Goal: Information Seeking & Learning: Find specific fact

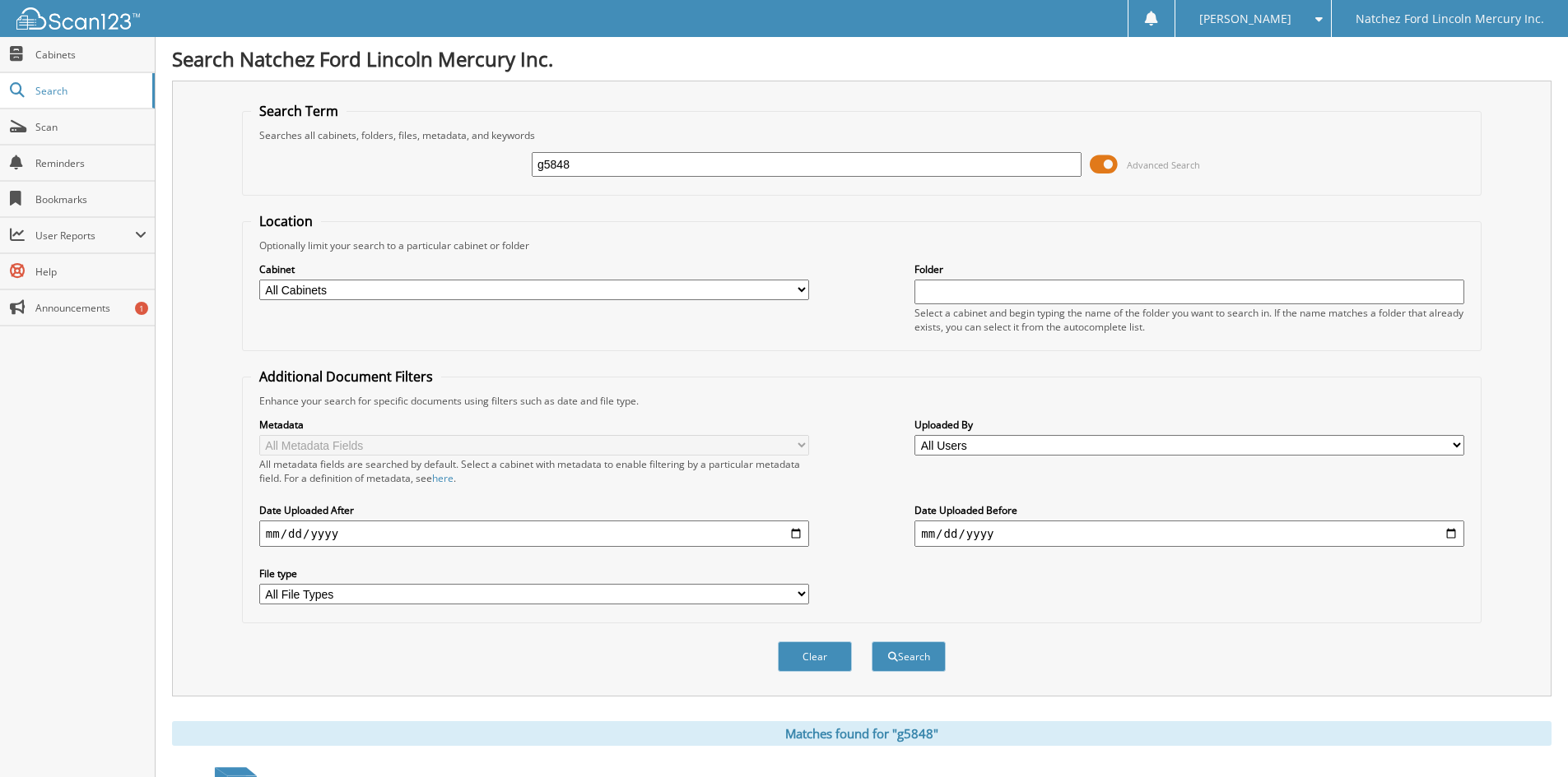
drag, startPoint x: 601, startPoint y: 161, endPoint x: 477, endPoint y: 184, distance: 126.1
click at [477, 184] on div "g5848 Advanced Search" at bounding box center [861, 164] width 1221 height 45
type input "G5747"
click at [902, 658] on button "Search" at bounding box center [908, 656] width 74 height 30
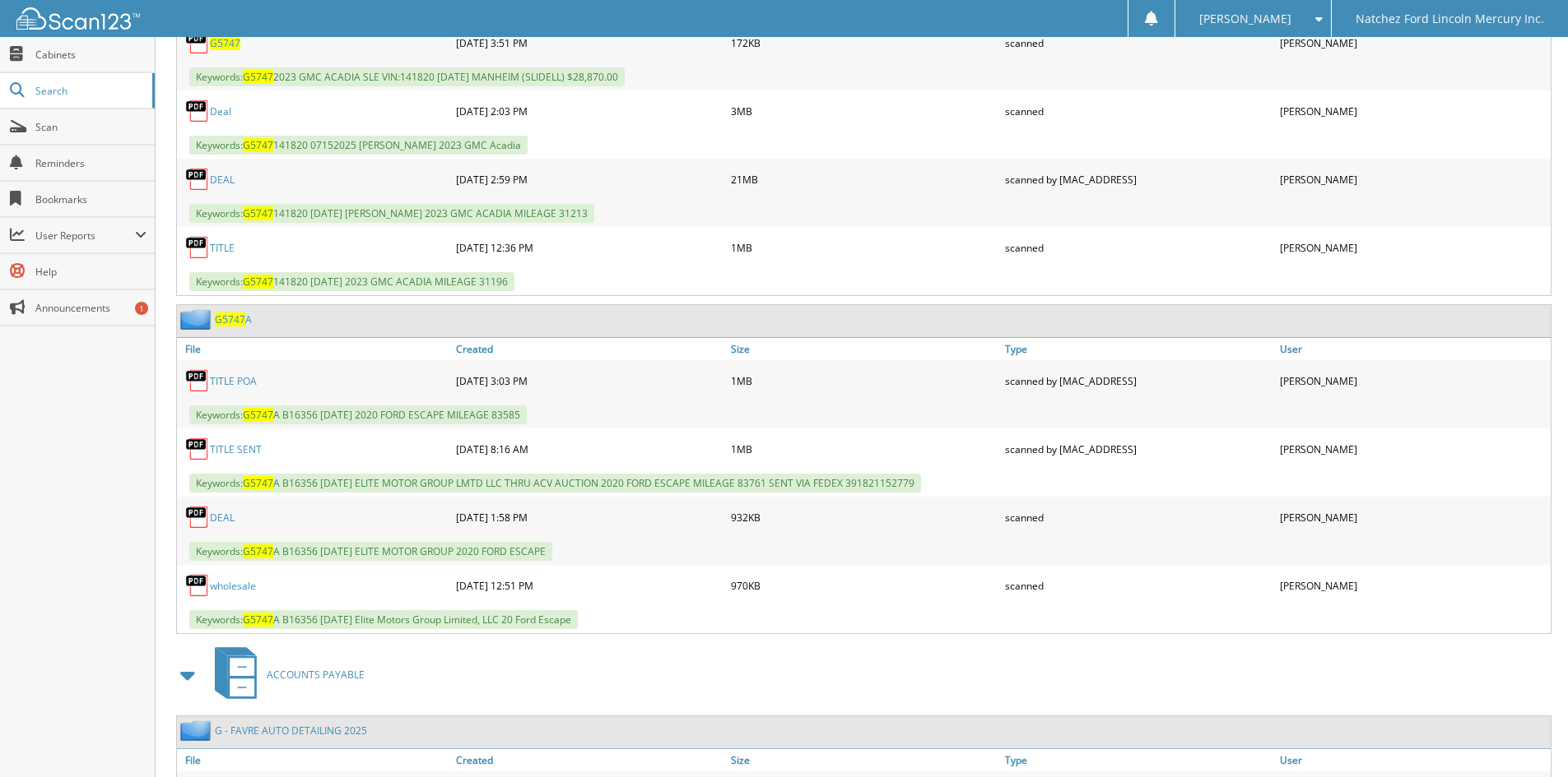
scroll to position [787, 0]
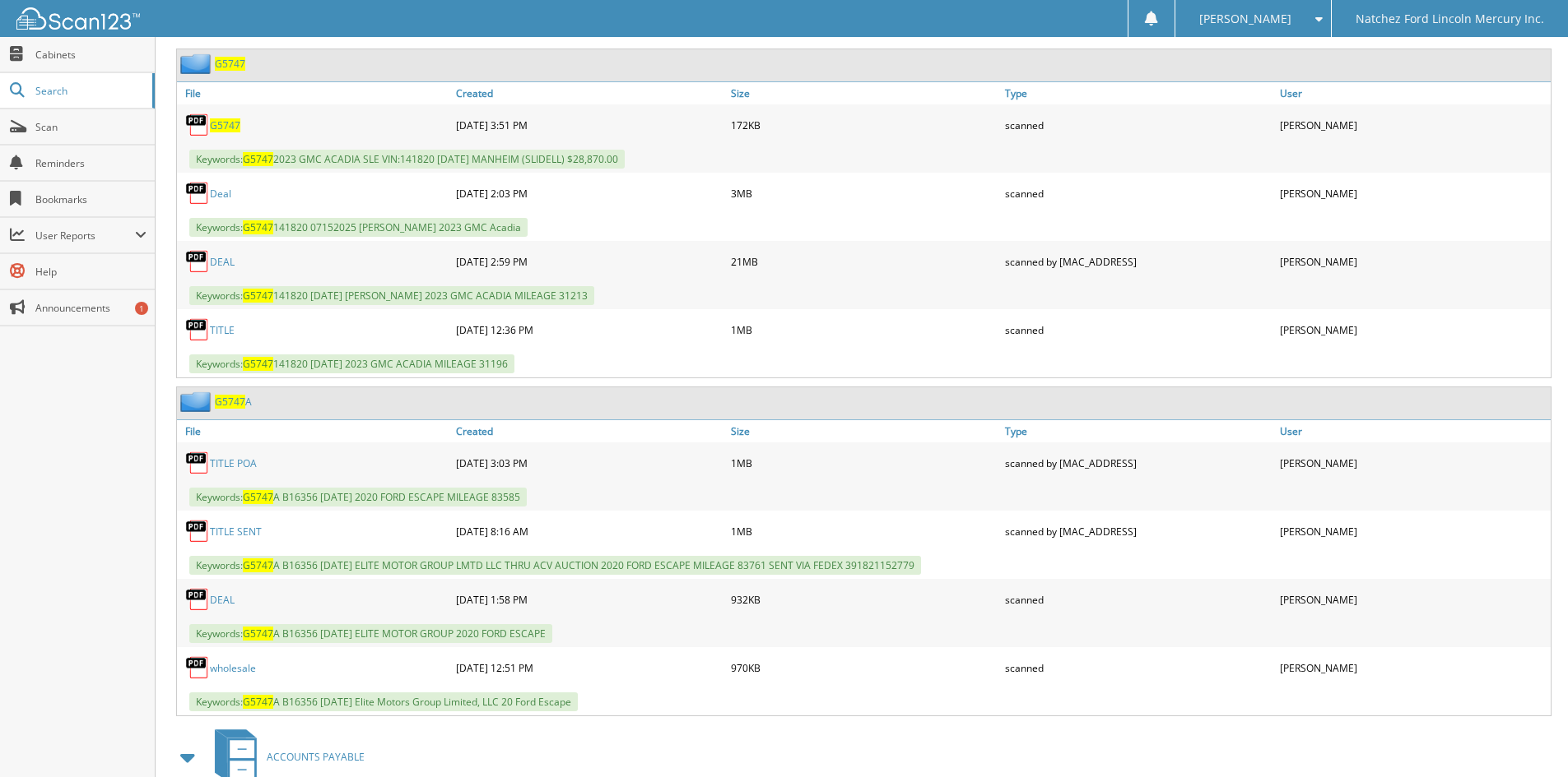
click at [216, 259] on link "DEAL" at bounding box center [222, 261] width 25 height 14
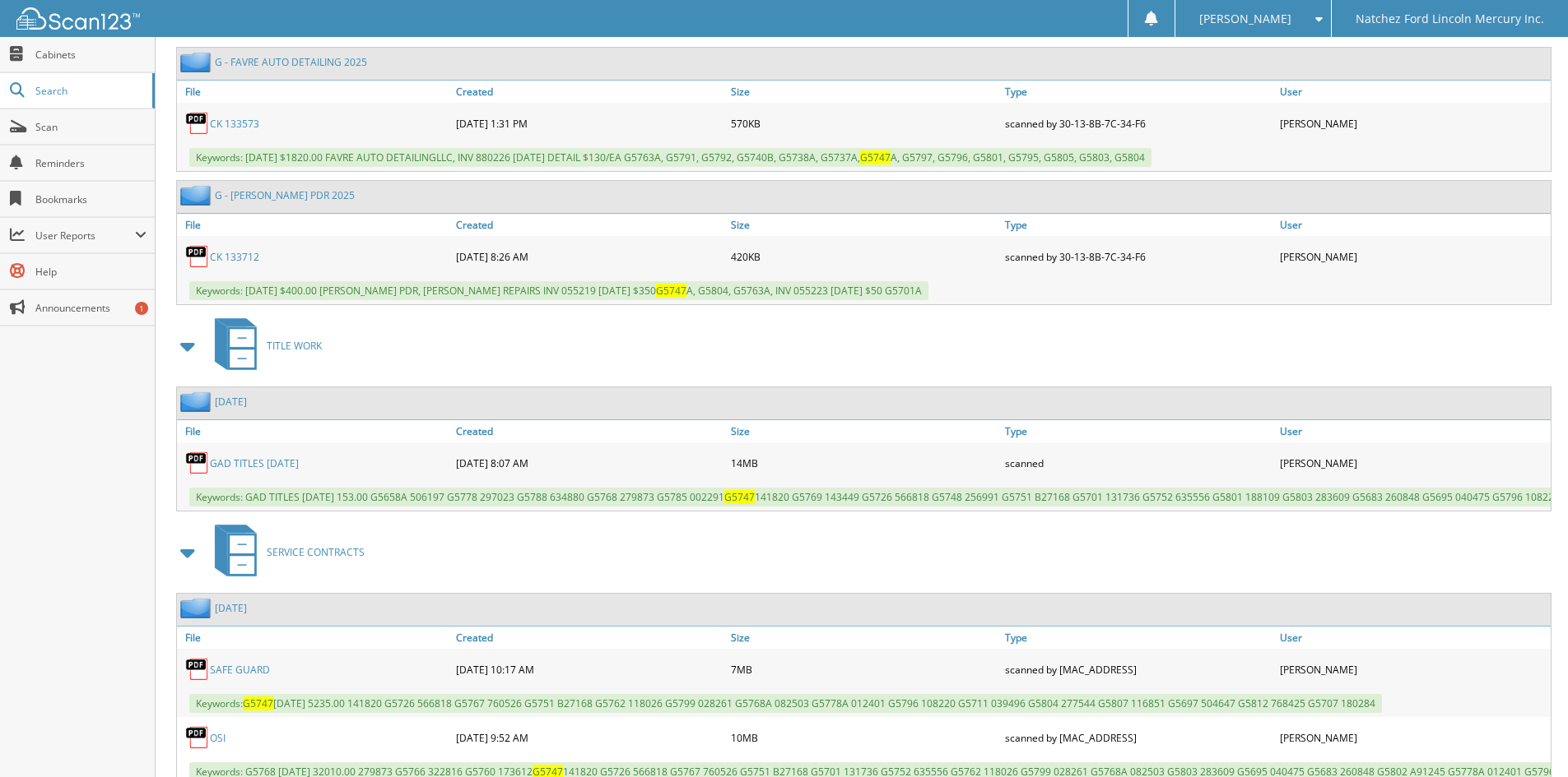
scroll to position [1610, 0]
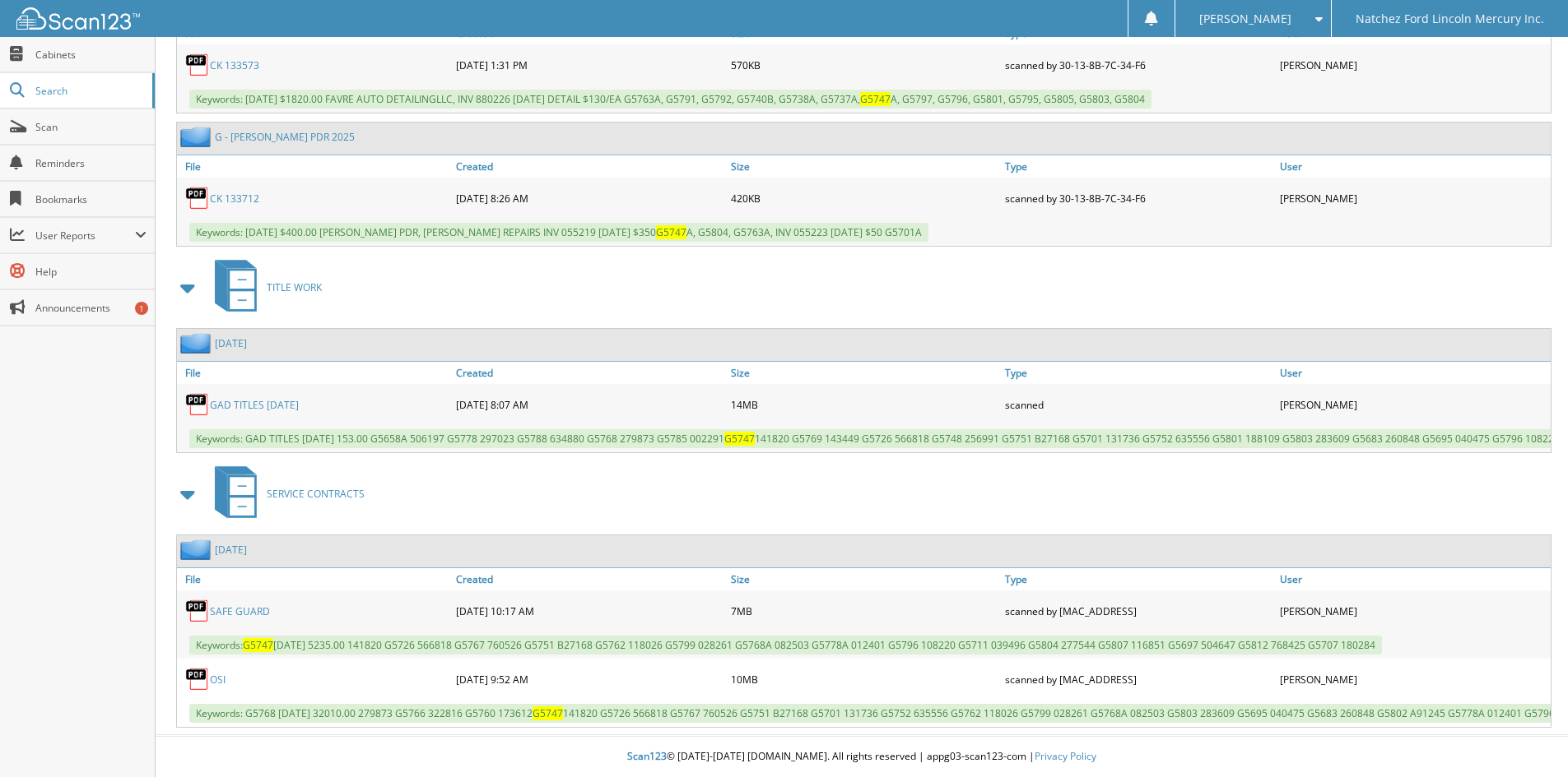
click at [252, 604] on link "SAFE GUARD" at bounding box center [240, 611] width 60 height 14
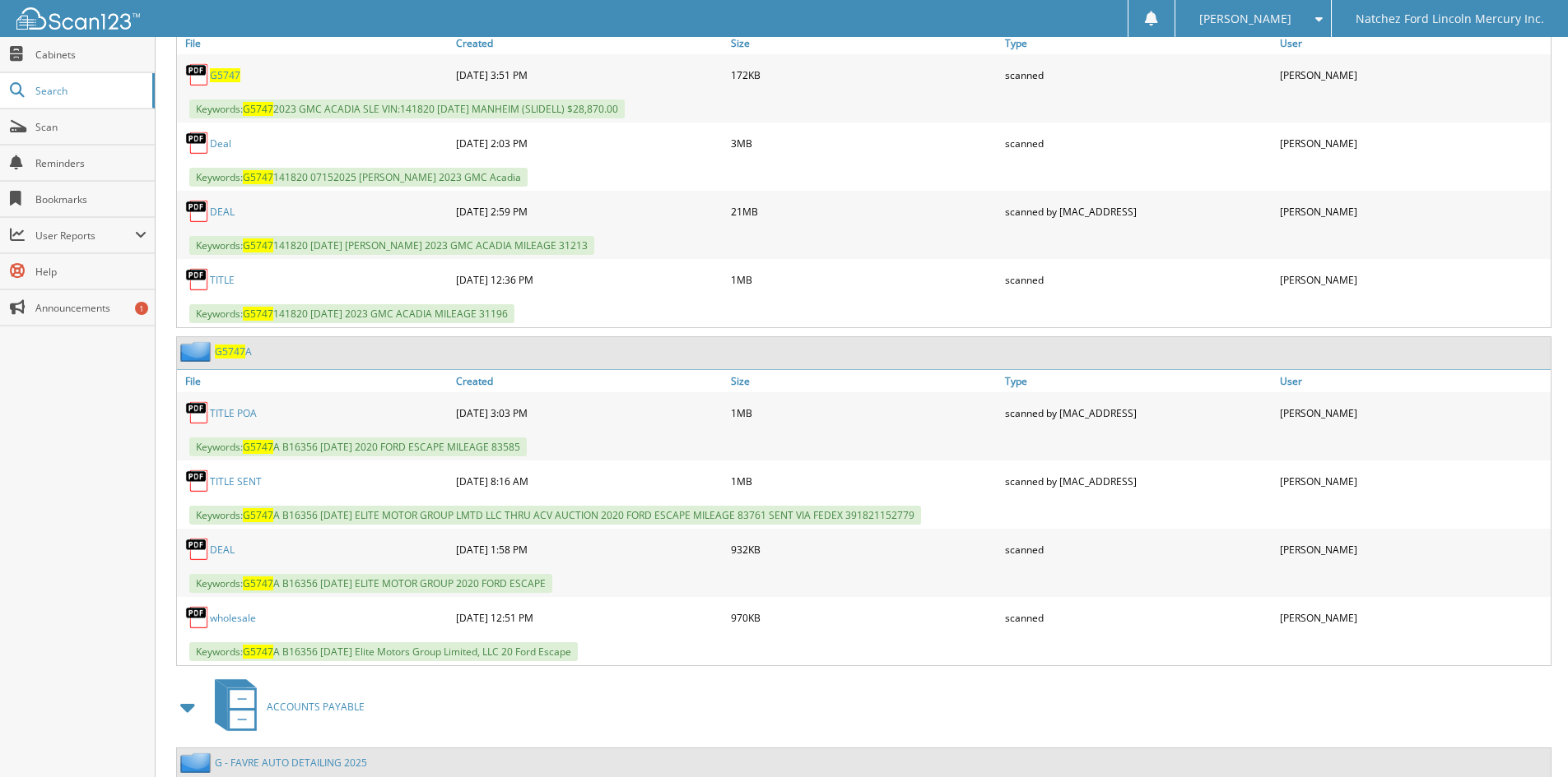
scroll to position [787, 0]
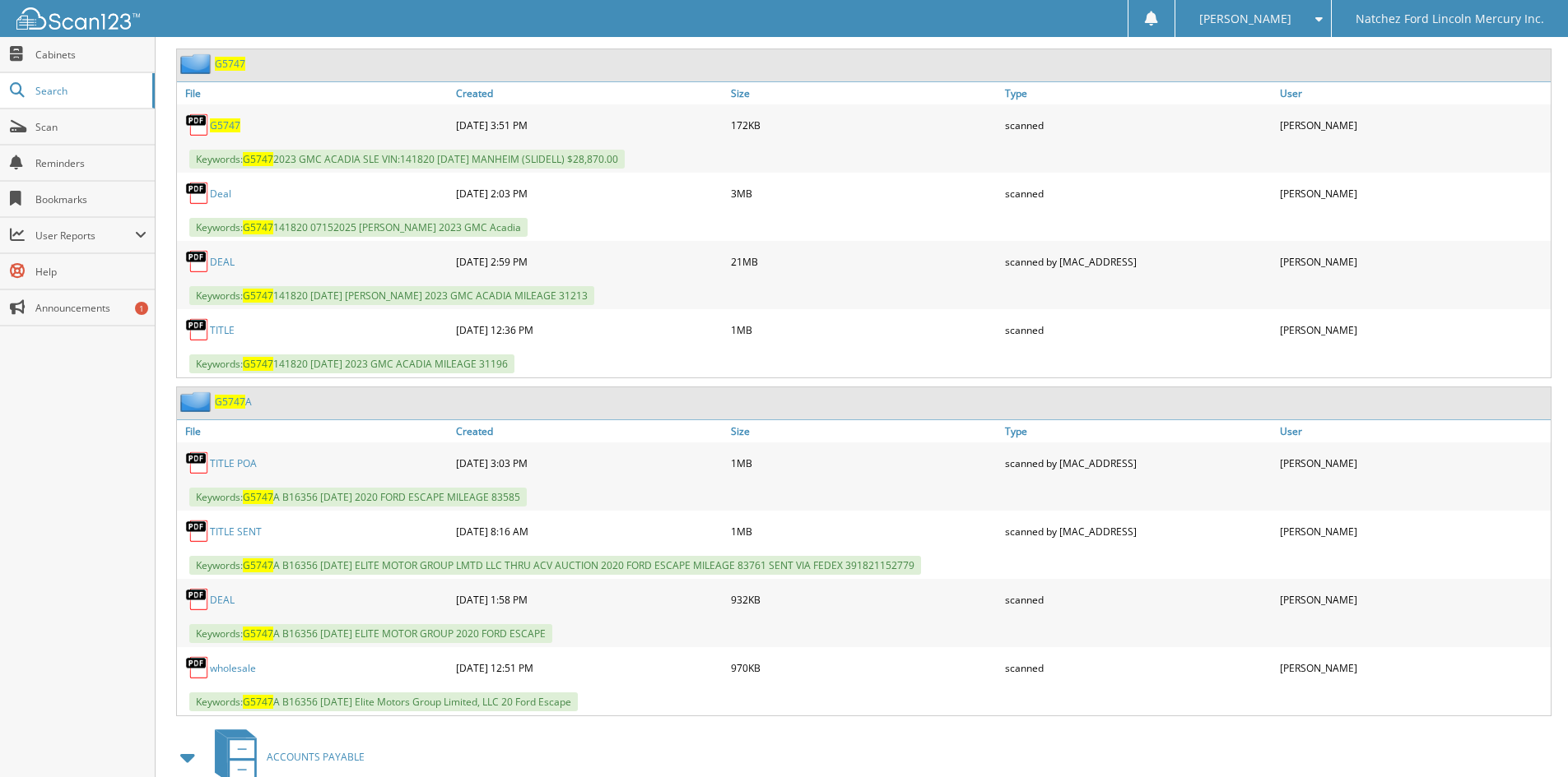
click at [226, 266] on link "DEAL" at bounding box center [222, 261] width 25 height 14
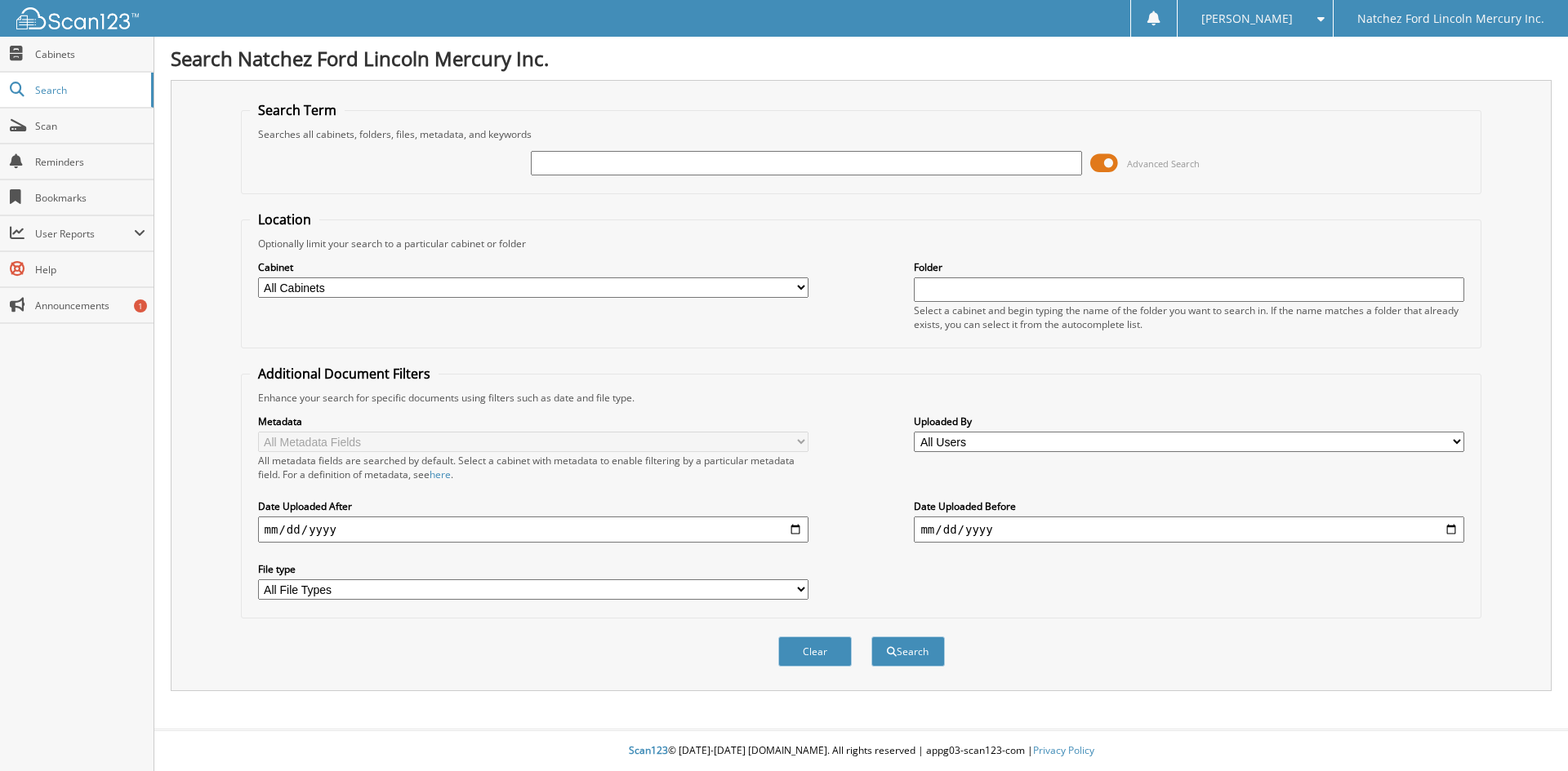
click at [576, 167] on input "text" at bounding box center [806, 163] width 550 height 24
type input "CGLG1663"
click at [905, 646] on button "Search" at bounding box center [907, 651] width 73 height 30
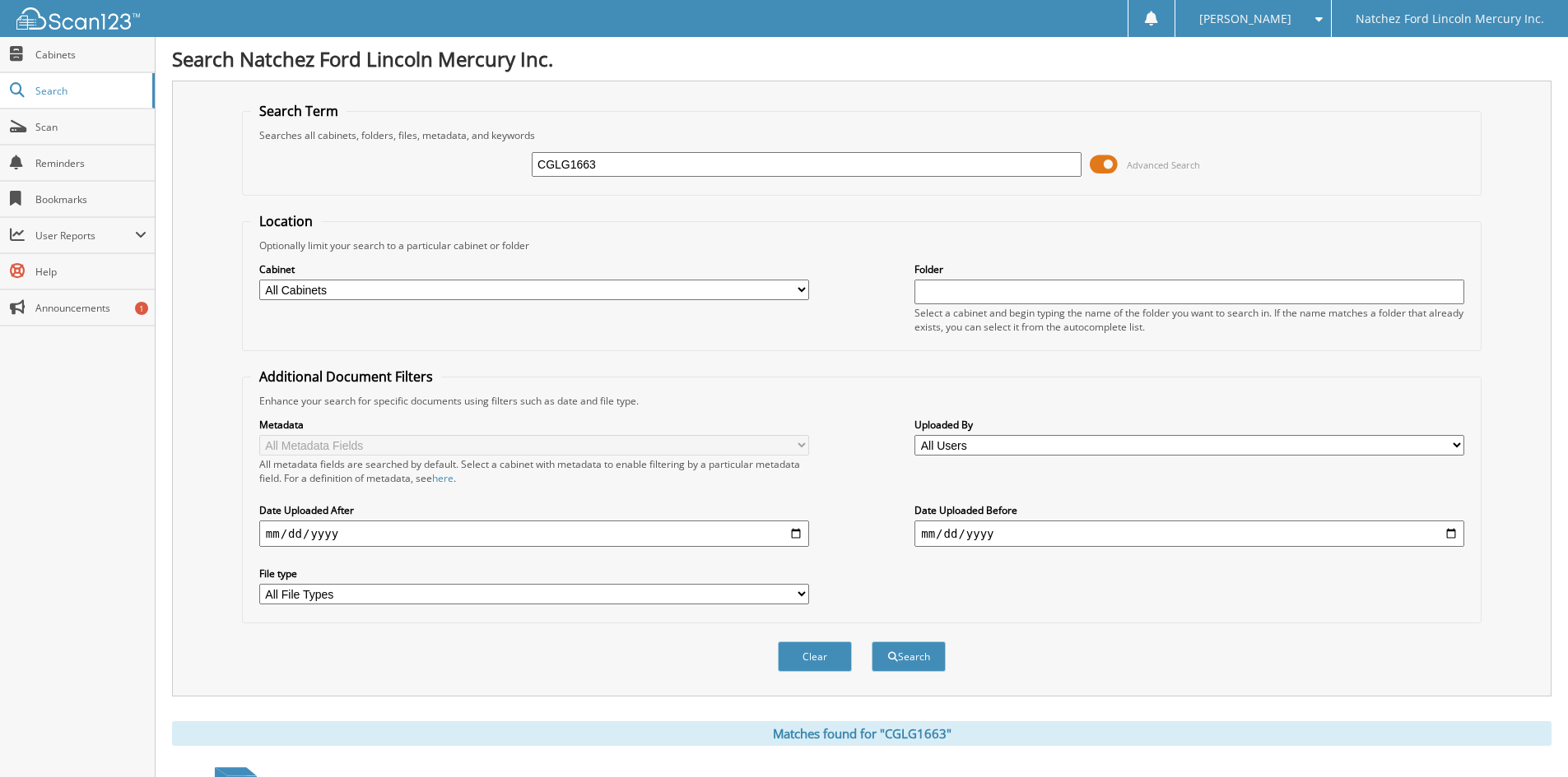
drag, startPoint x: 621, startPoint y: 165, endPoint x: 453, endPoint y: 159, distance: 168.1
click at [445, 163] on div "CGLG1663 Advanced Search" at bounding box center [861, 164] width 1221 height 45
type input "LG1663"
click at [926, 669] on button "Search" at bounding box center [908, 656] width 74 height 30
type input "CGLG1663"
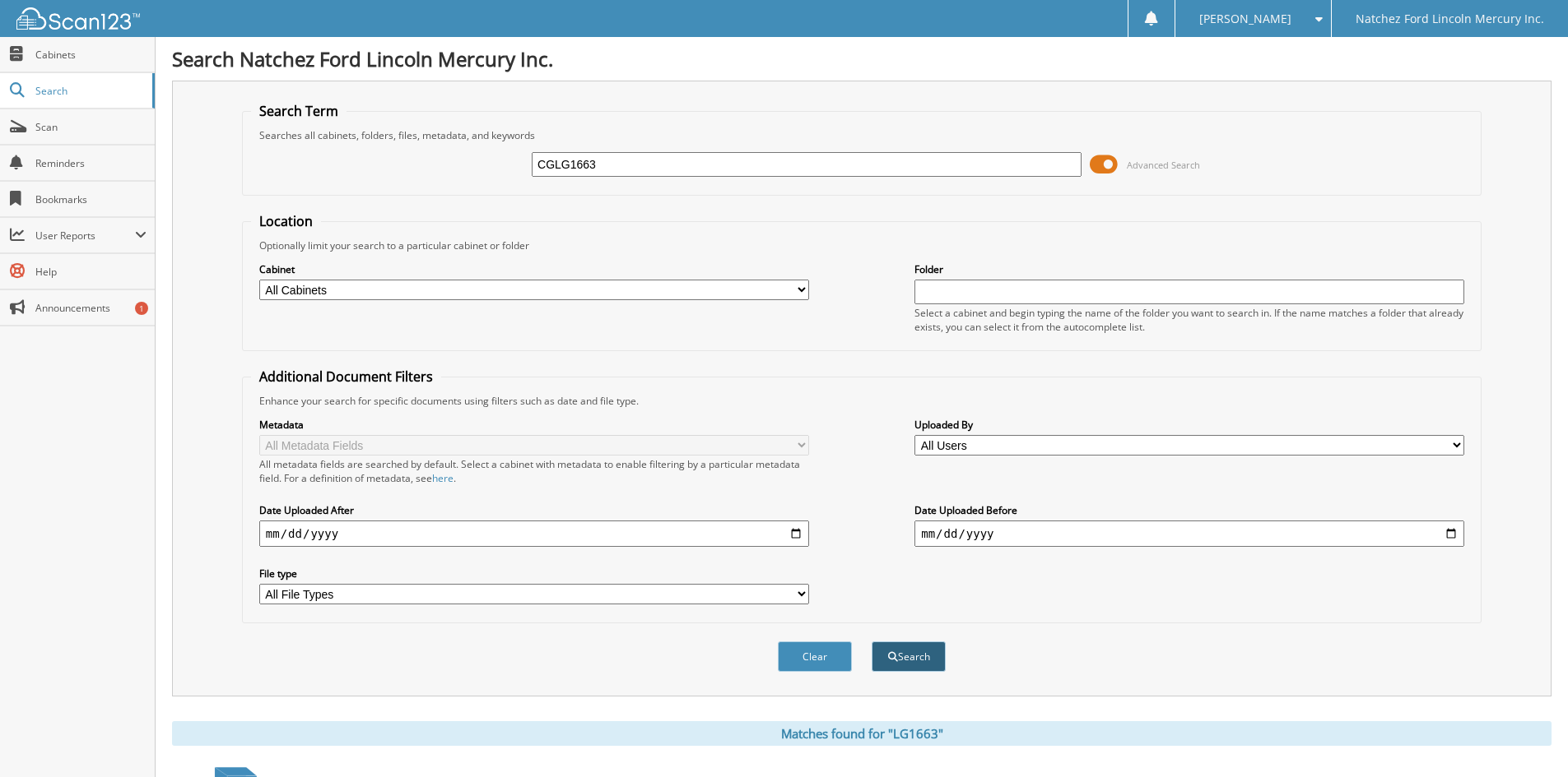
click at [914, 665] on button "Search" at bounding box center [908, 656] width 74 height 30
drag, startPoint x: 615, startPoint y: 171, endPoint x: 505, endPoint y: 177, distance: 110.2
click at [505, 177] on div "CGLG1663 Advanced Search" at bounding box center [861, 164] width 1221 height 45
type input "CGLG1663"
click at [903, 650] on button "Search" at bounding box center [908, 656] width 74 height 30
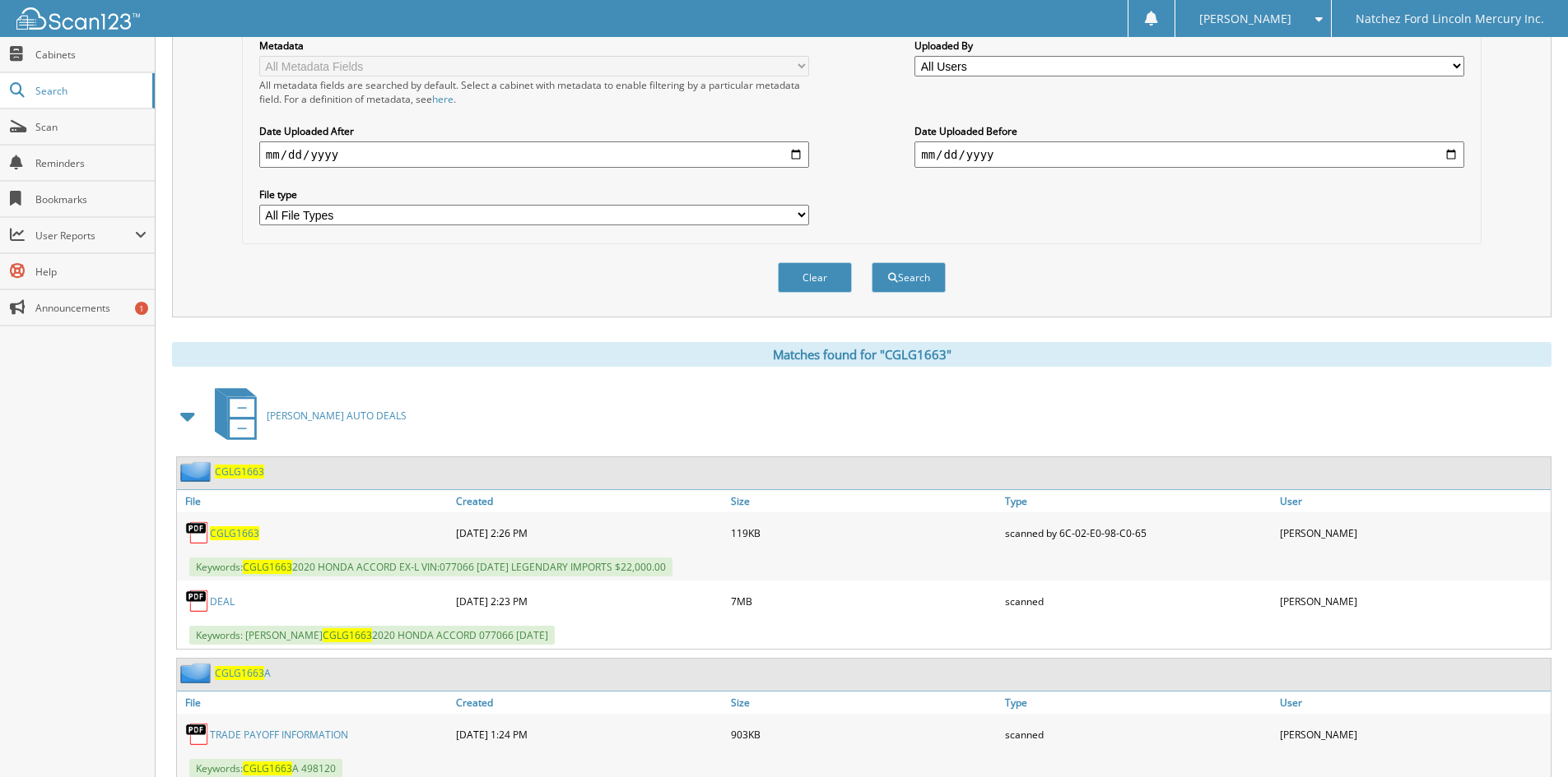
scroll to position [436, 0]
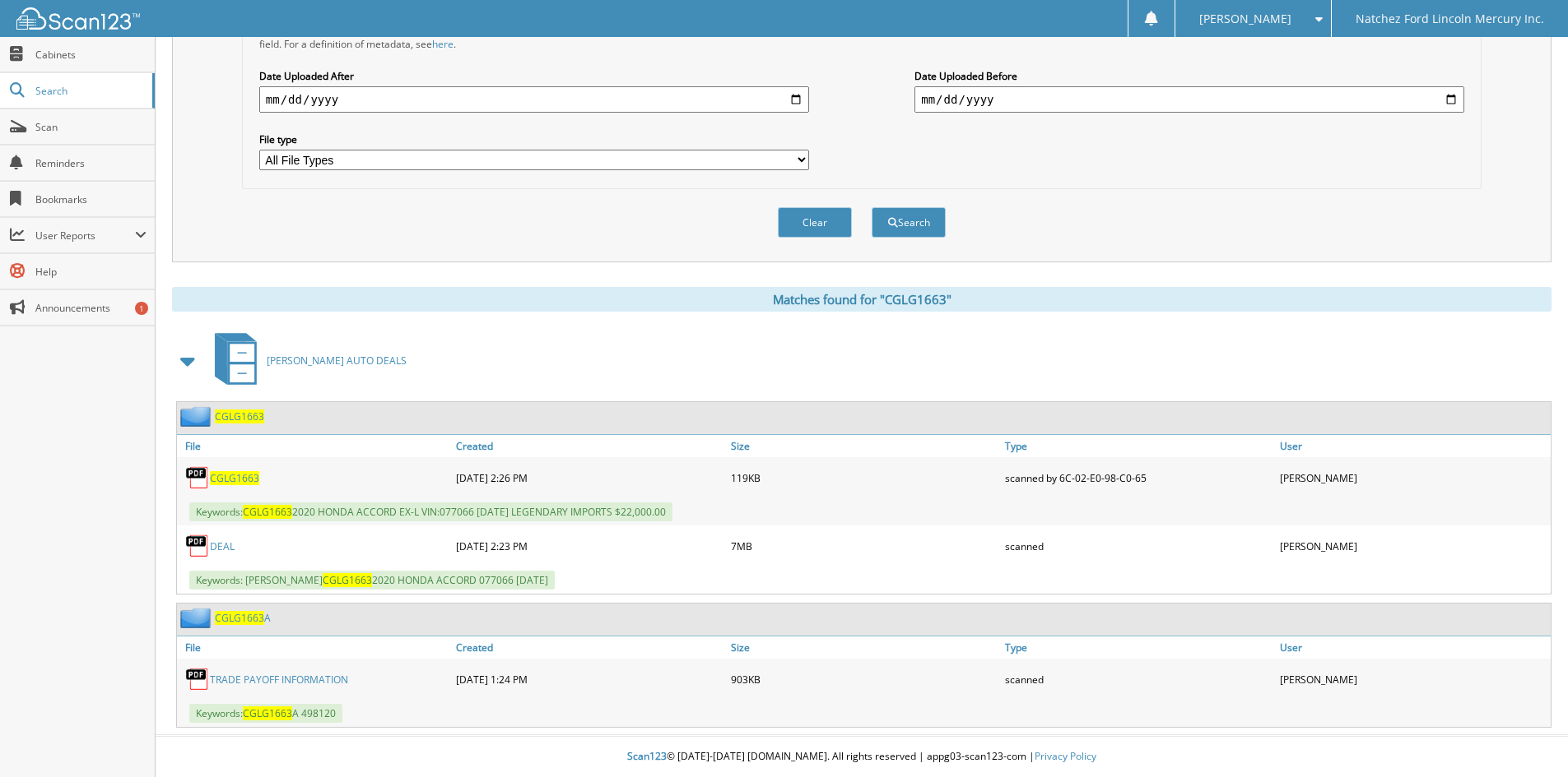
click at [239, 476] on span "CGLG1663" at bounding box center [235, 478] width 49 height 14
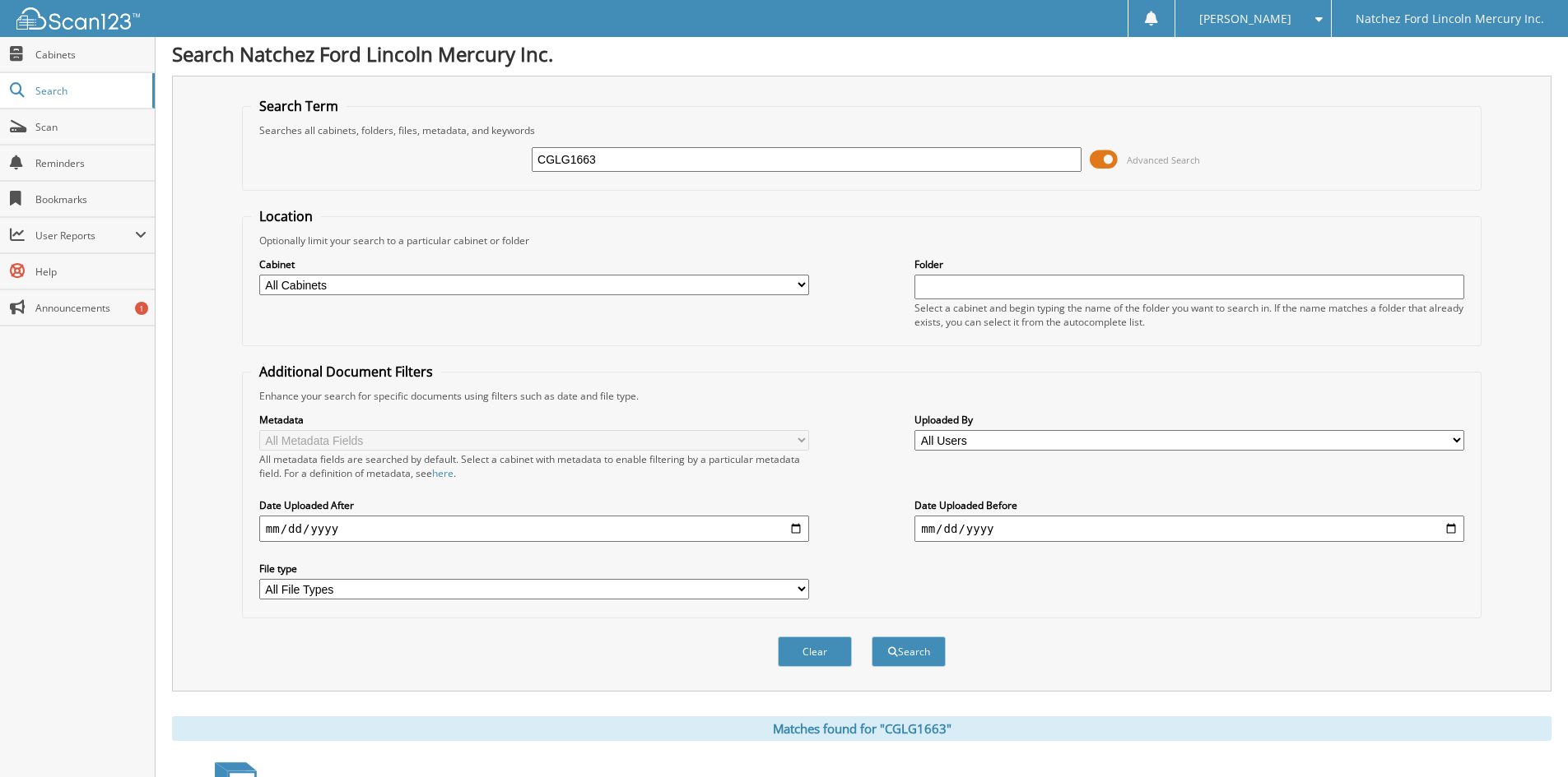
scroll to position [0, 0]
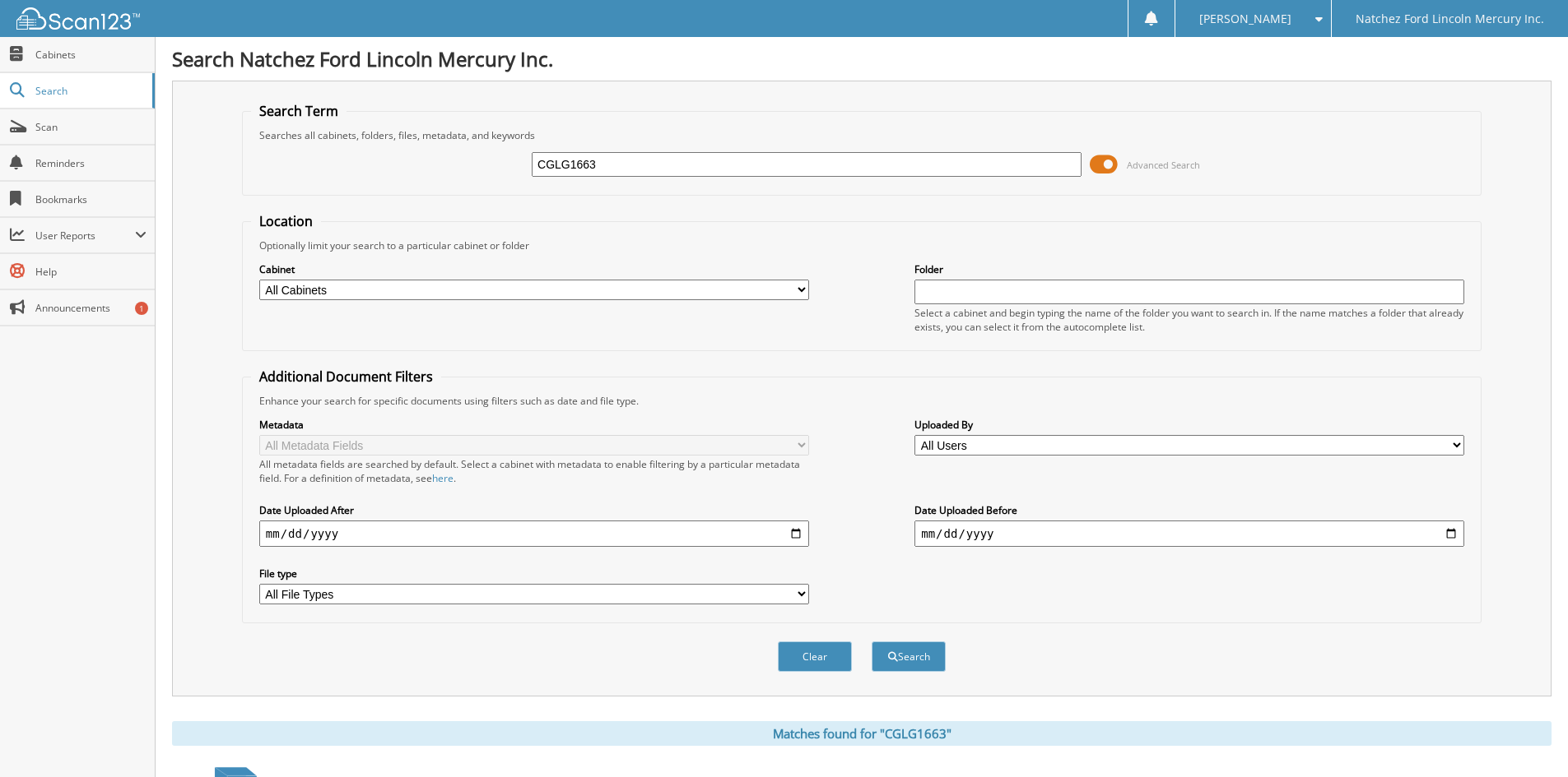
drag, startPoint x: 622, startPoint y: 172, endPoint x: 520, endPoint y: 171, distance: 102.0
click at [520, 171] on div "CGLG1663 Advanced Search" at bounding box center [861, 164] width 1221 height 45
type input "LG1663"
click at [902, 649] on button "Search" at bounding box center [908, 656] width 74 height 30
drag, startPoint x: 587, startPoint y: 168, endPoint x: 479, endPoint y: 171, distance: 108.0
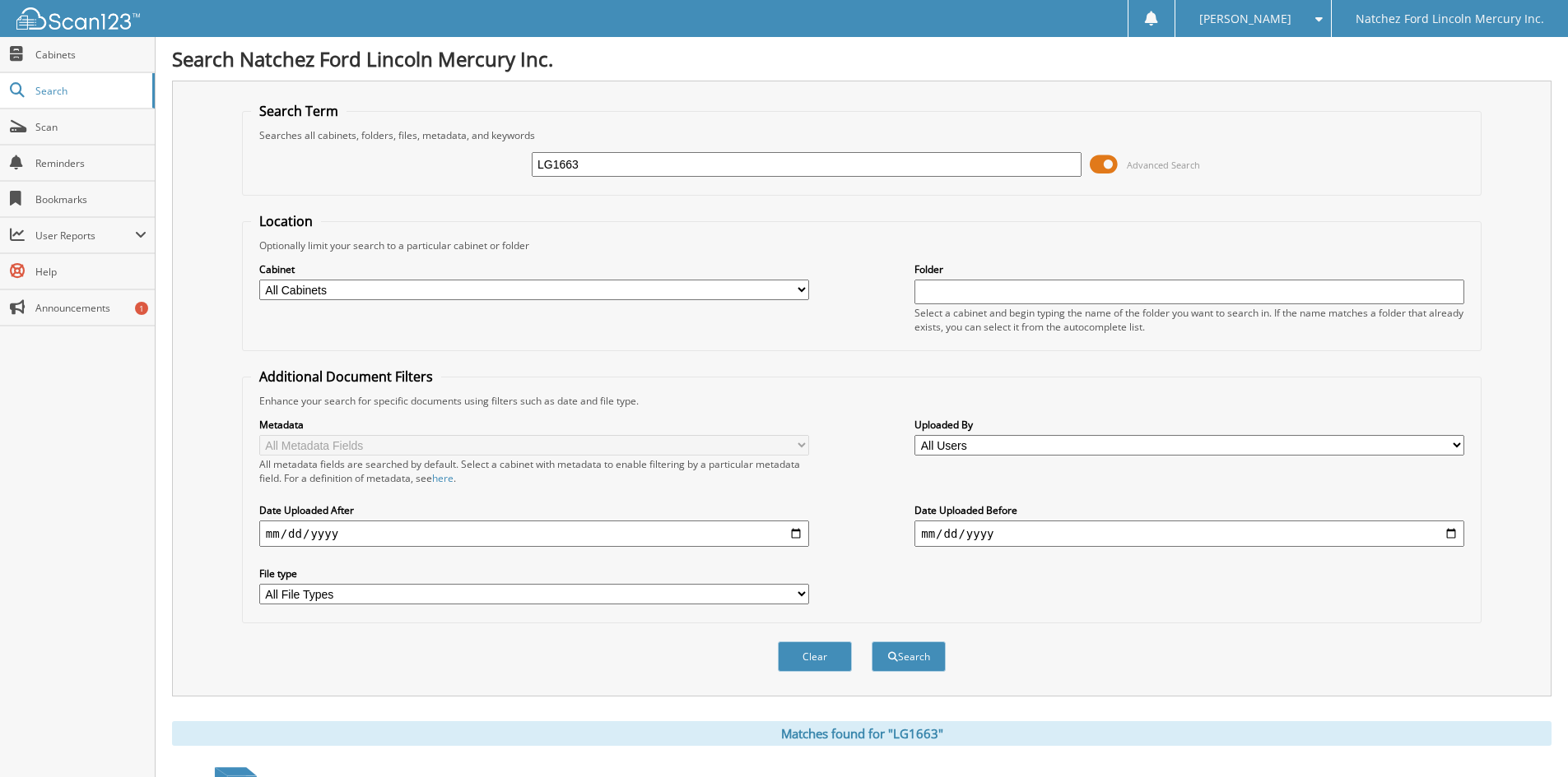
click at [479, 171] on div "LG1663 Advanced Search" at bounding box center [861, 164] width 1221 height 45
type input "CGLG1663"
click at [887, 648] on button "Search" at bounding box center [908, 656] width 74 height 30
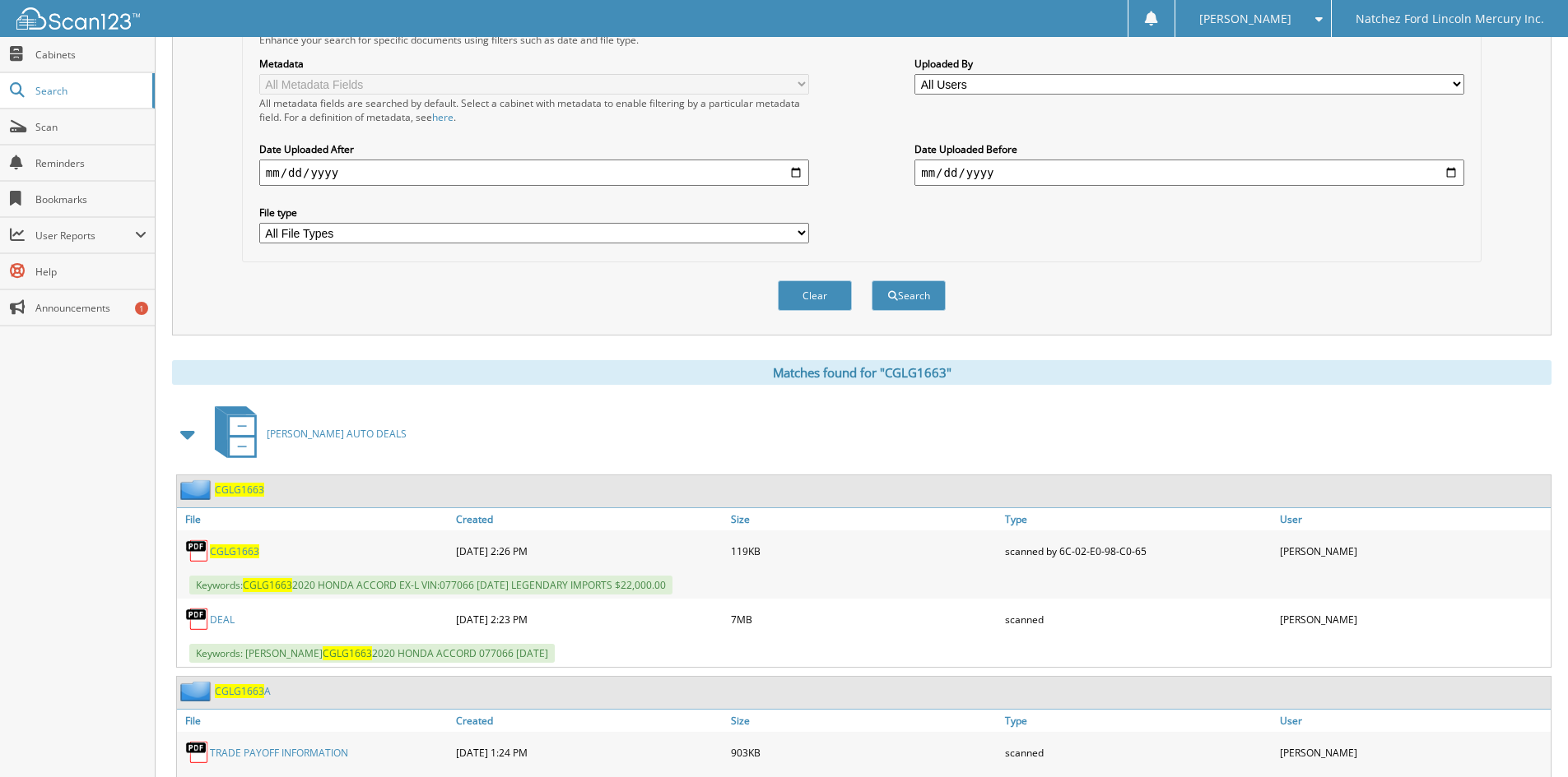
scroll to position [436, 0]
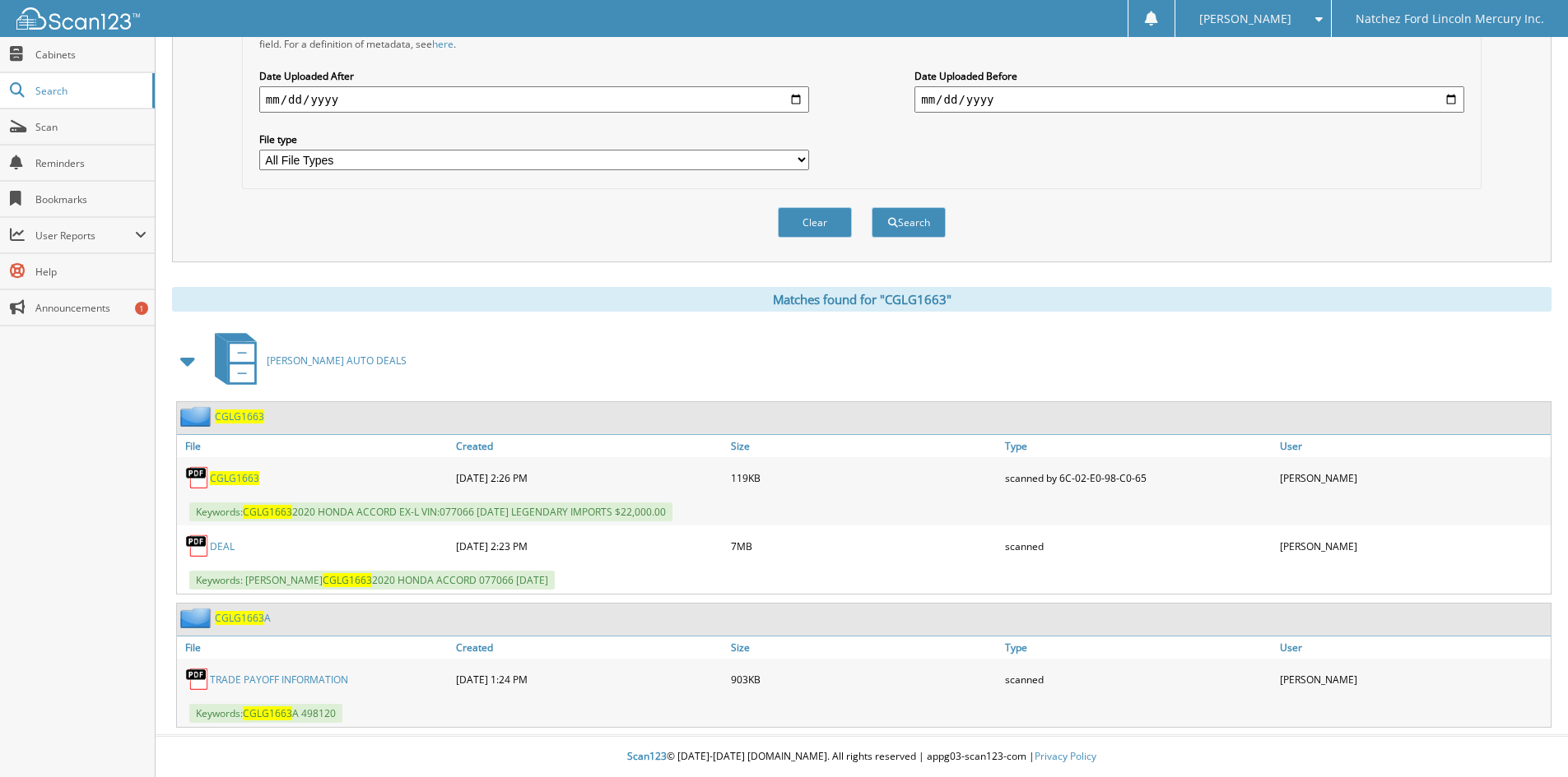
click at [225, 480] on span "CGLG1663" at bounding box center [235, 478] width 49 height 14
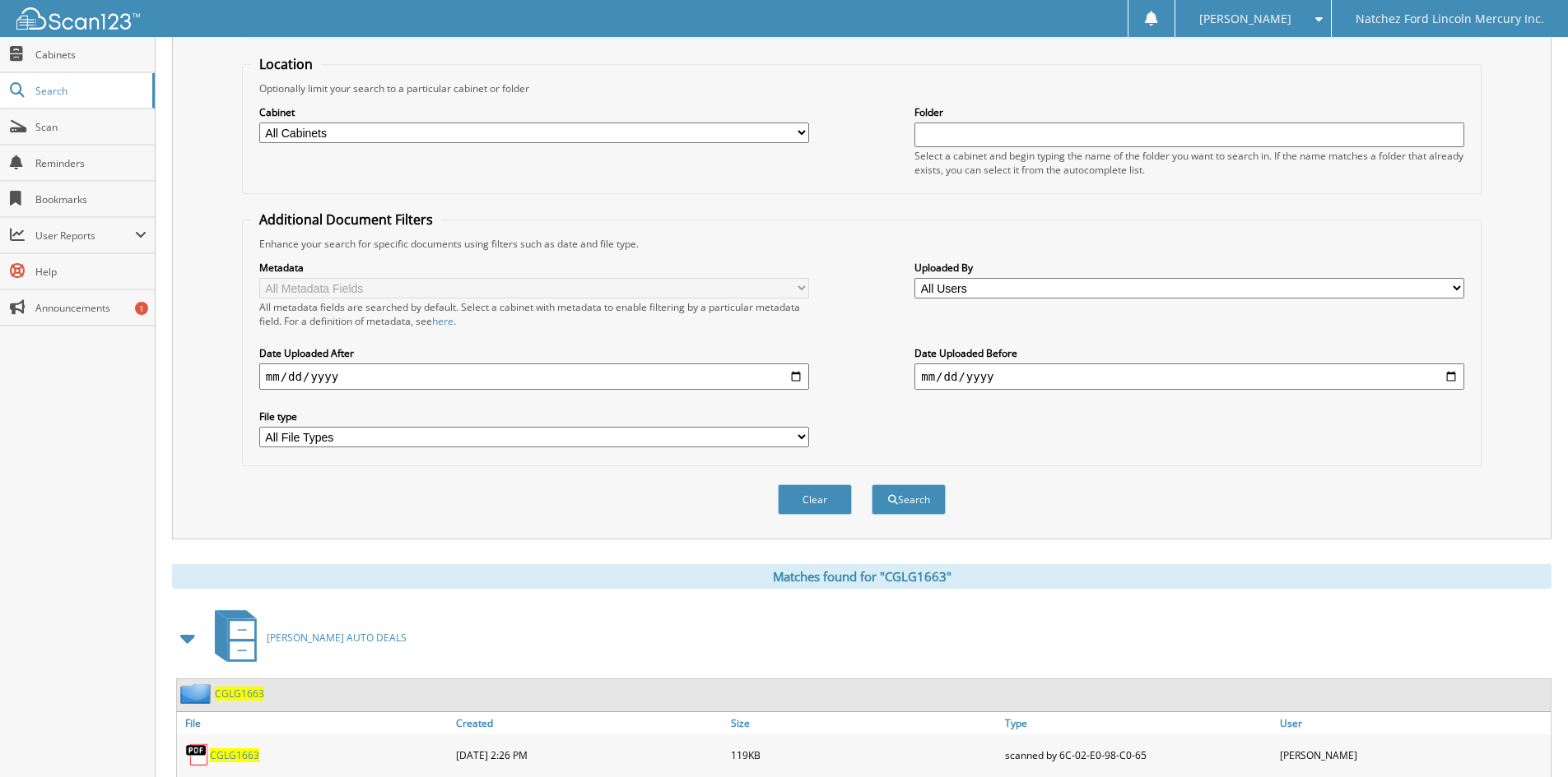
scroll to position [0, 0]
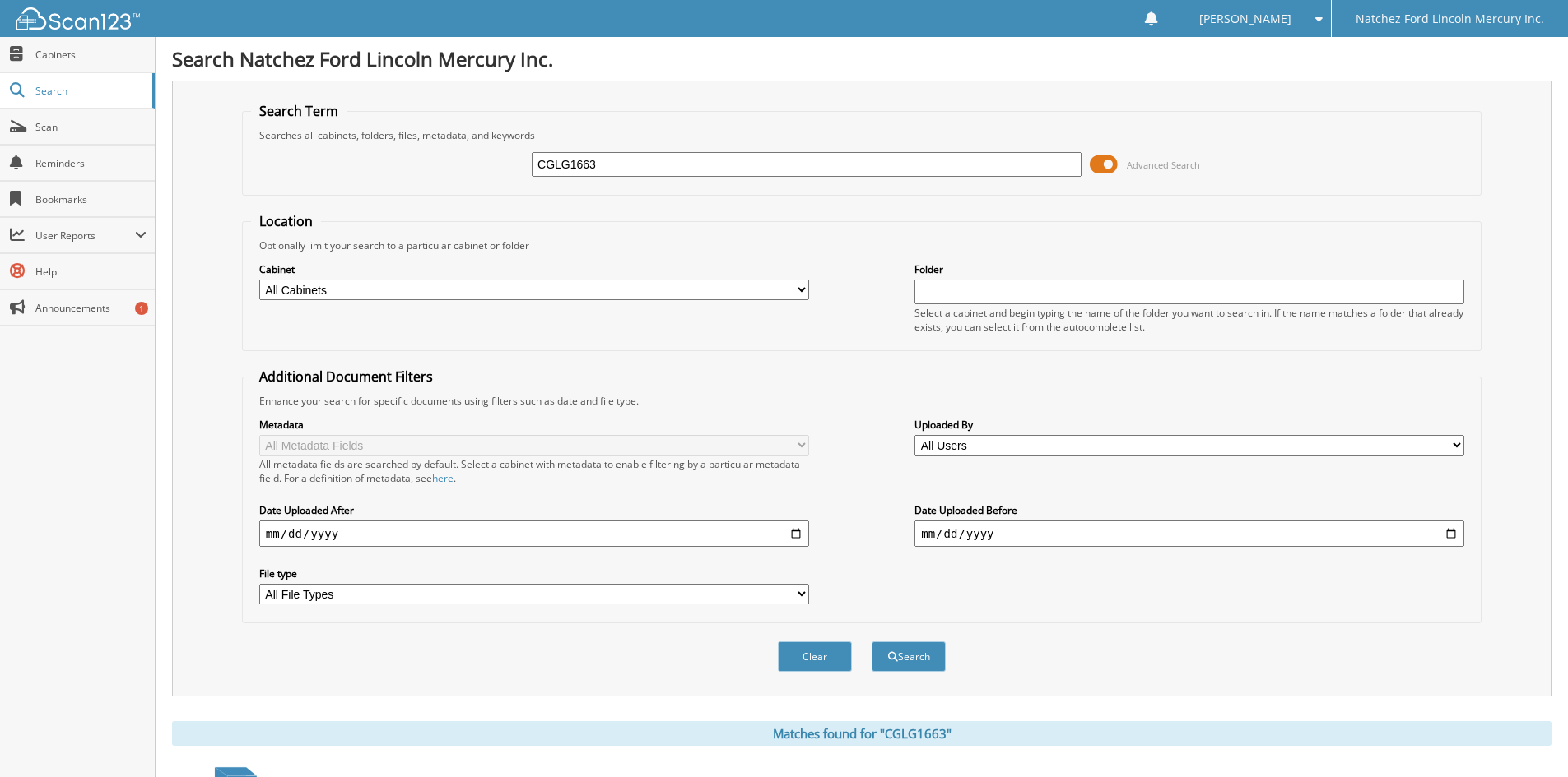
drag, startPoint x: 631, startPoint y: 166, endPoint x: 471, endPoint y: 180, distance: 160.6
click at [471, 180] on div "CGLG1663 Advanced Search" at bounding box center [861, 164] width 1221 height 45
type input "LG1663"
click at [924, 667] on button "Search" at bounding box center [908, 656] width 74 height 30
drag, startPoint x: 616, startPoint y: 171, endPoint x: 516, endPoint y: 160, distance: 100.6
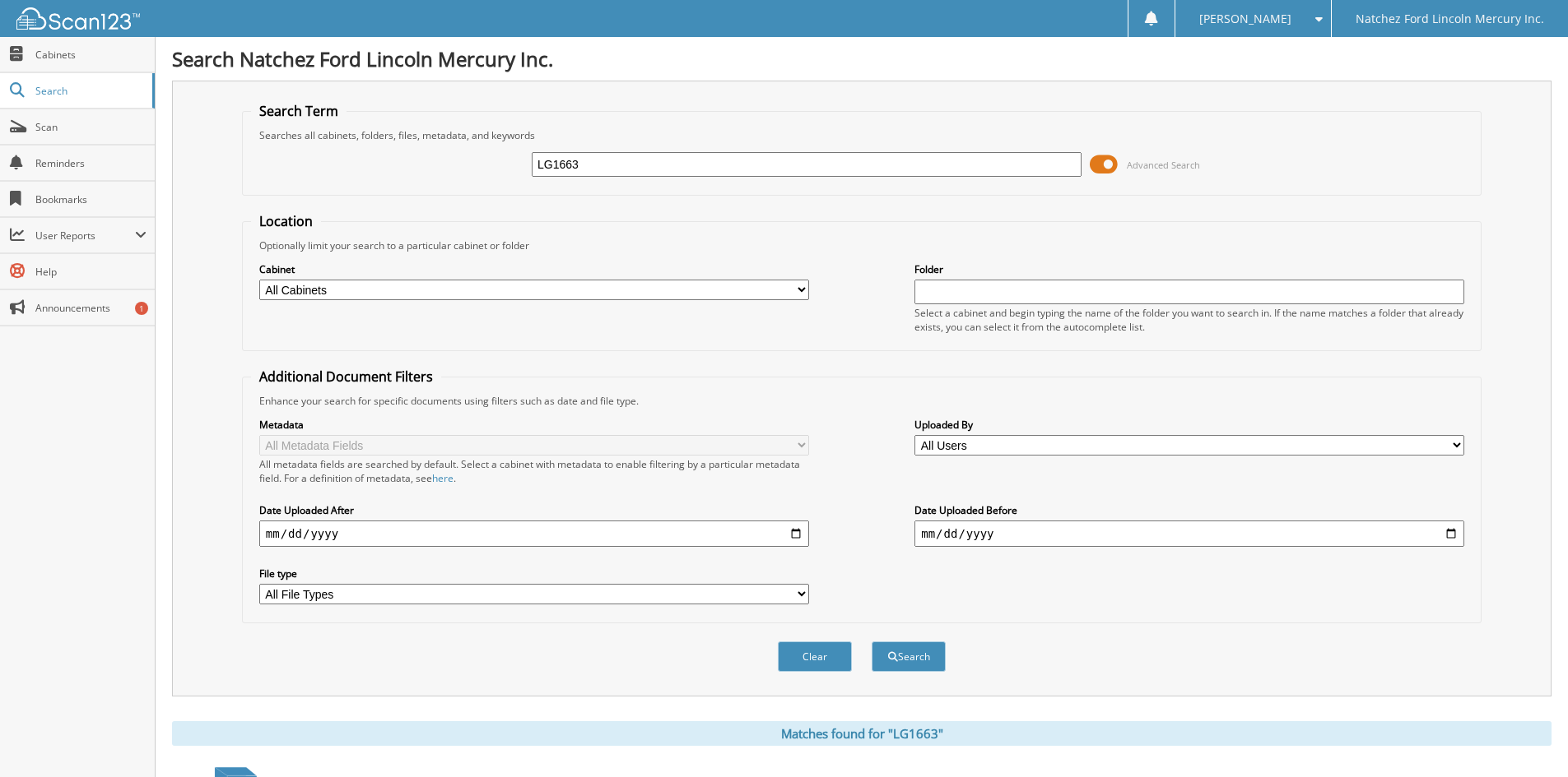
click at [516, 160] on div "LG1663 Advanced Search" at bounding box center [861, 164] width 1221 height 45
type input "CGLG1663"
click at [909, 658] on button "Search" at bounding box center [908, 656] width 74 height 30
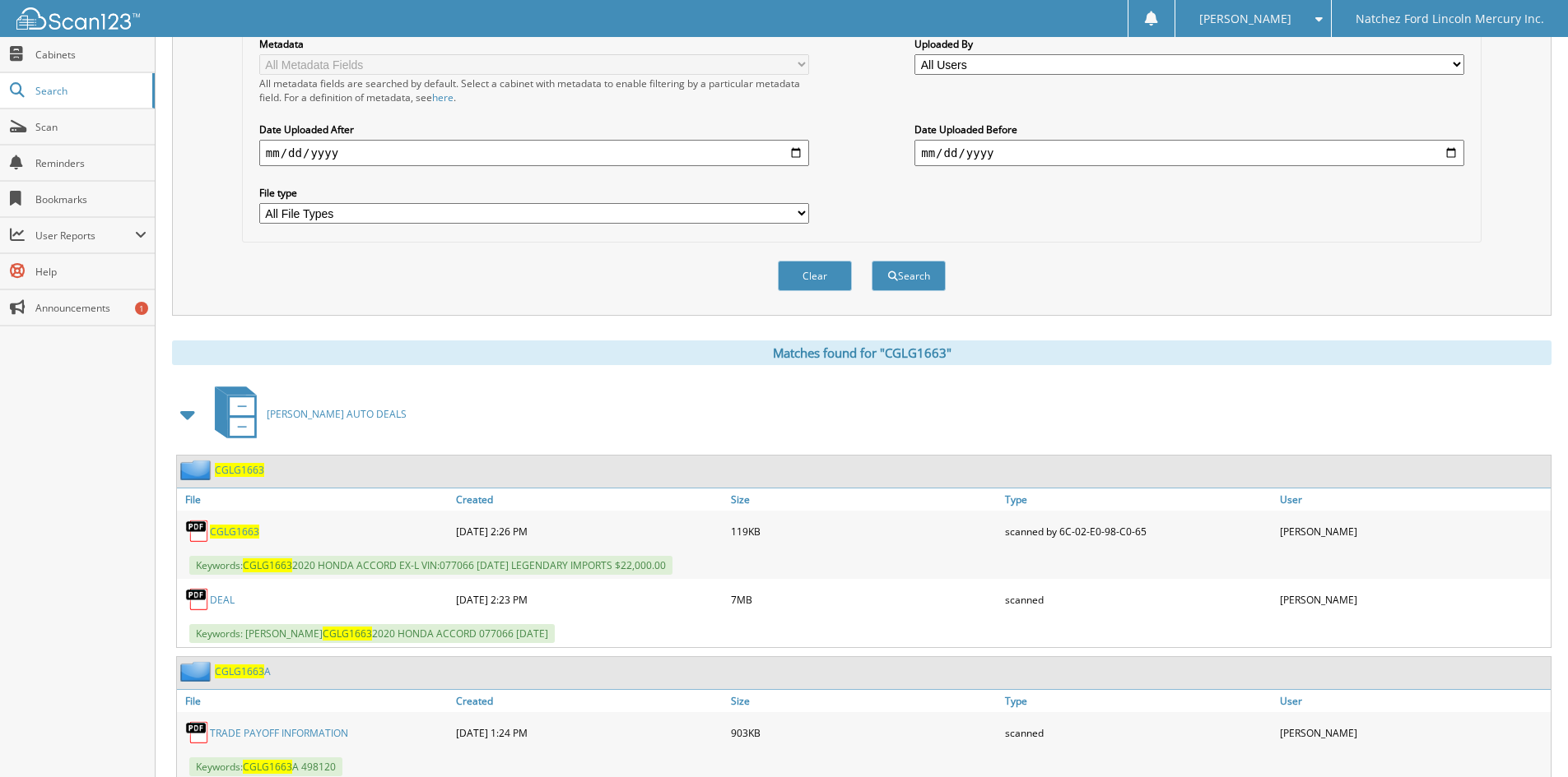
scroll to position [436, 0]
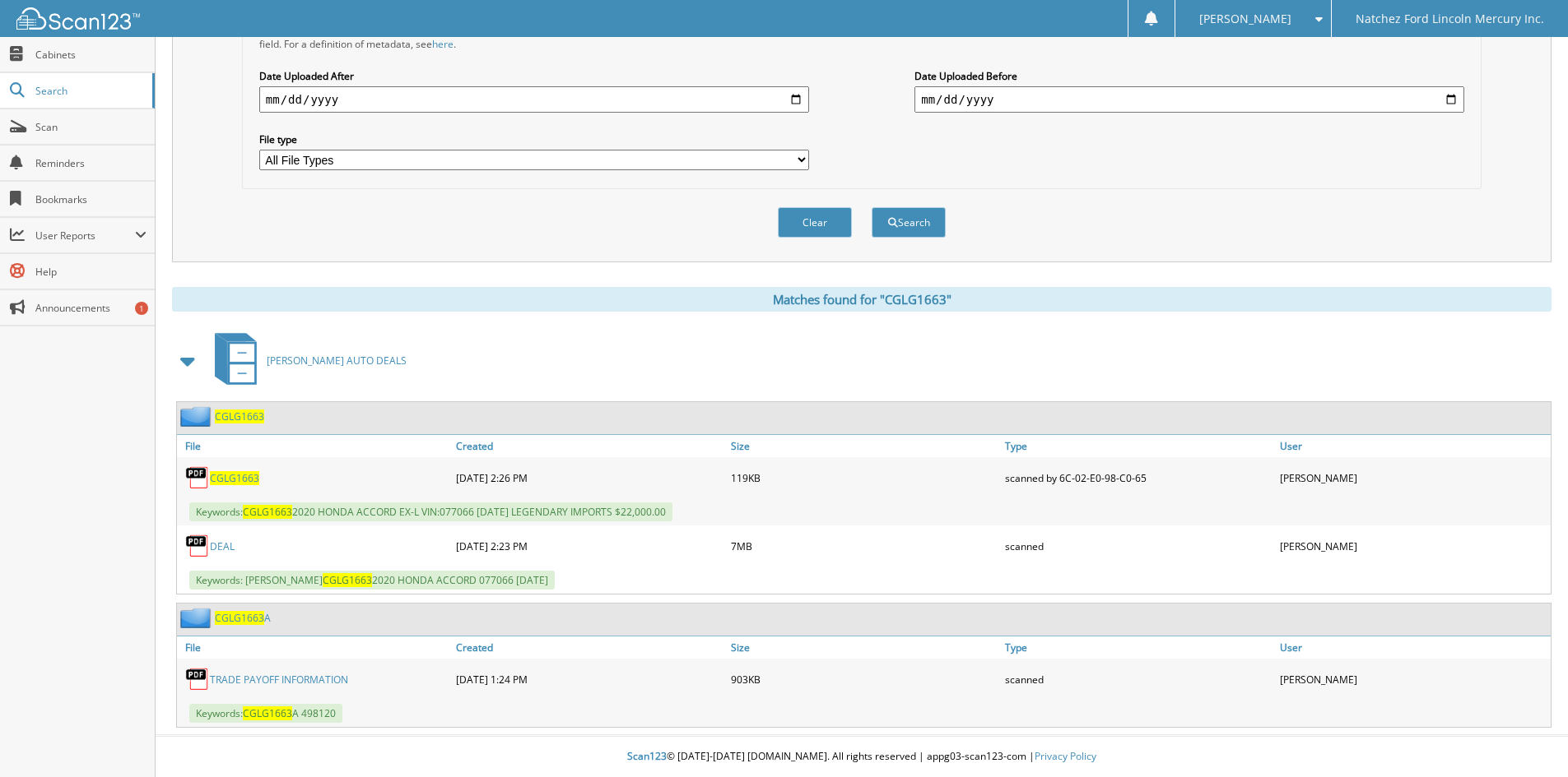
click at [229, 481] on span "CGLG1663" at bounding box center [235, 478] width 49 height 14
click at [313, 684] on link "TRADE PAYOFF INFORMATION" at bounding box center [279, 679] width 138 height 14
click at [1172, 161] on div "Metadata All Metadata Fields All metadata fields are searched by default. Selec…" at bounding box center [861, 77] width 1221 height 206
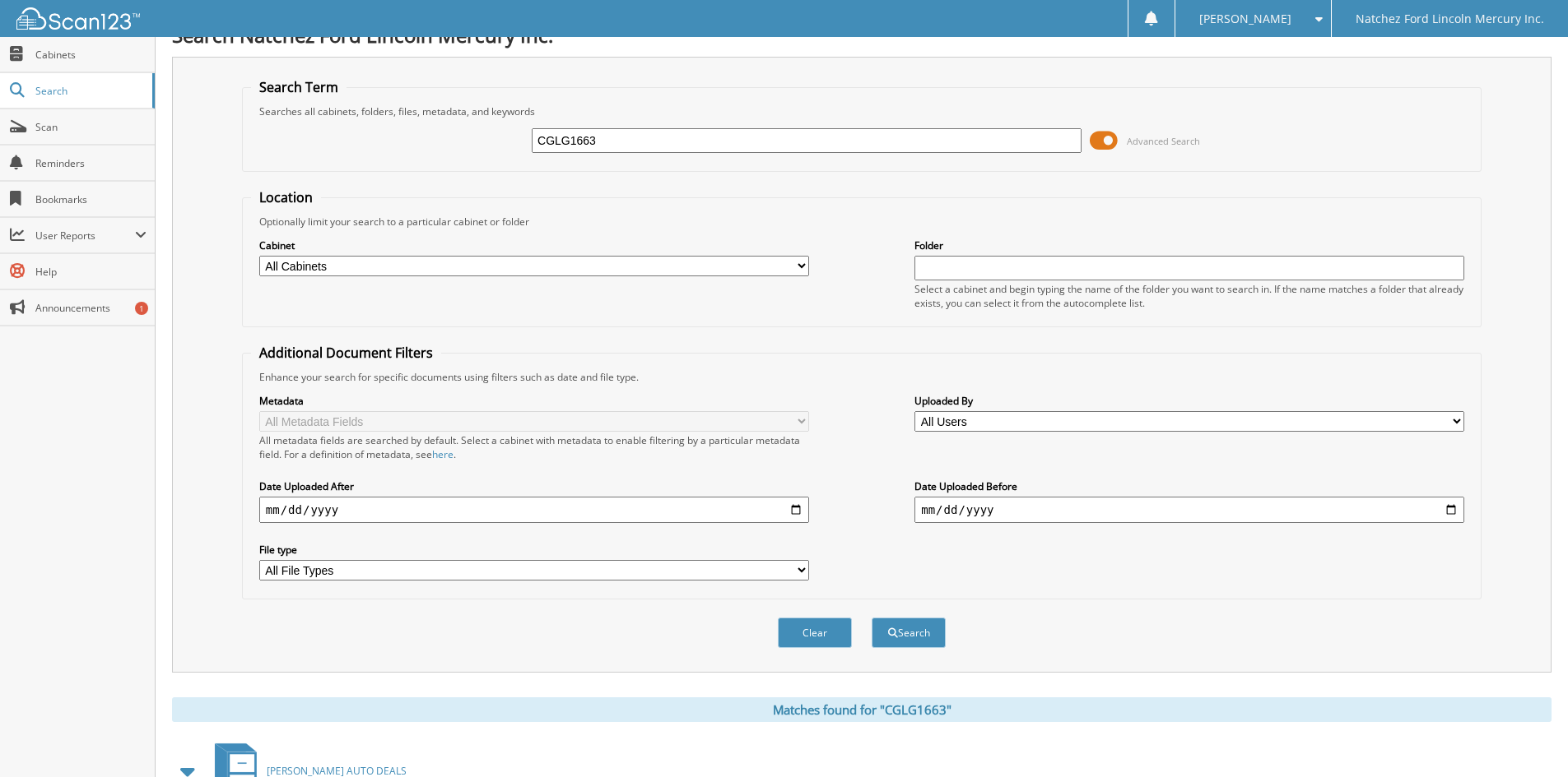
scroll to position [0, 0]
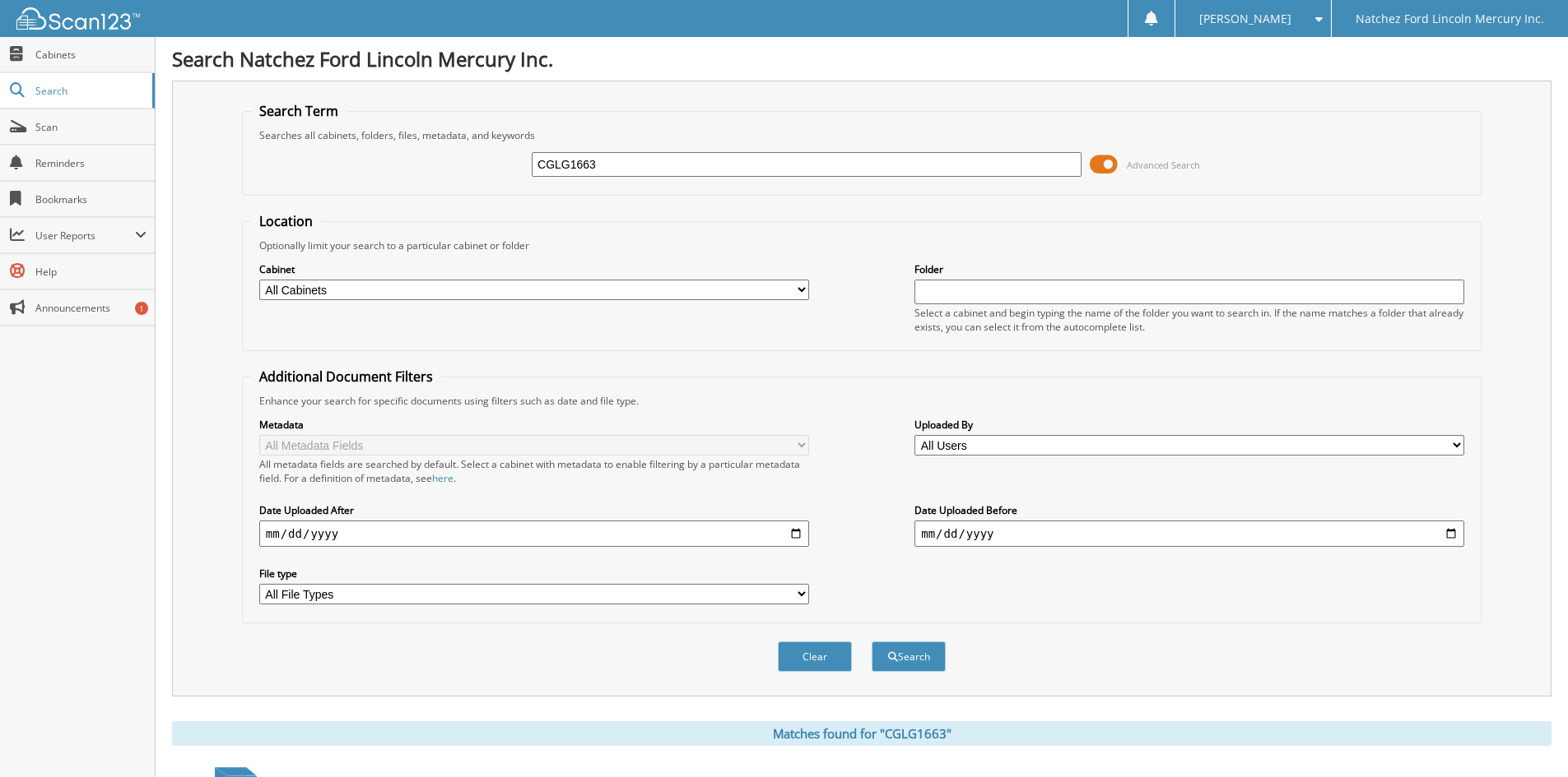
drag, startPoint x: 638, startPoint y: 167, endPoint x: 488, endPoint y: 207, distance: 155.2
click at [488, 207] on form "Search Term Searches all cabinets, folders, files, metadata, and keywords CGLG1…" at bounding box center [861, 396] width 1239 height 588
type input "LG1663"
click at [912, 649] on button "Search" at bounding box center [908, 656] width 74 height 30
